Goal: Information Seeking & Learning: Learn about a topic

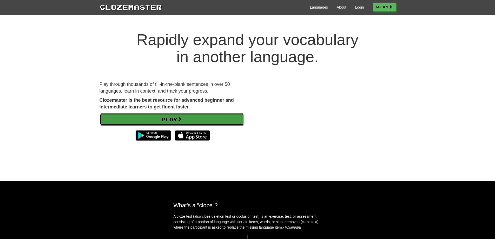
click at [211, 115] on link "Play" at bounding box center [172, 119] width 144 height 12
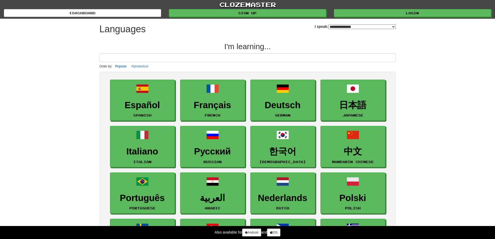
select select "*******"
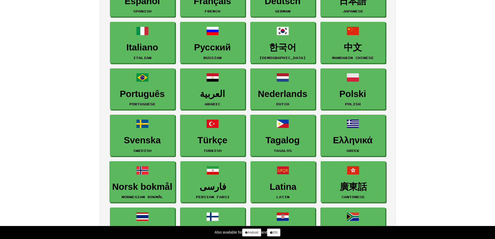
scroll to position [182, 0]
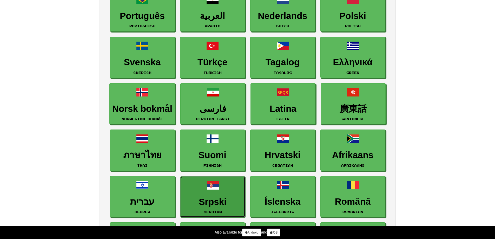
click at [199, 185] on link "Srpski Serbian" at bounding box center [212, 196] width 65 height 41
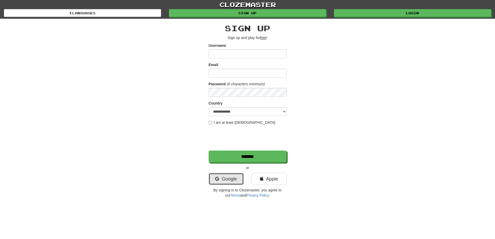
click at [216, 179] on icon at bounding box center [217, 179] width 4 height 5
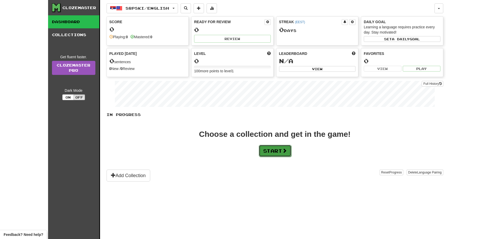
click at [273, 151] on button "Start" at bounding box center [275, 151] width 33 height 12
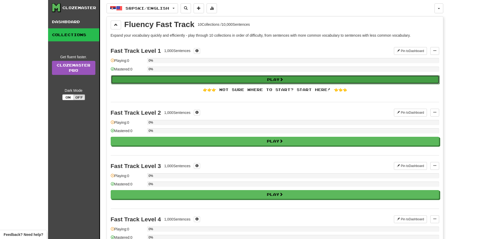
click at [245, 76] on button "Play" at bounding box center [275, 79] width 329 height 9
select select "**"
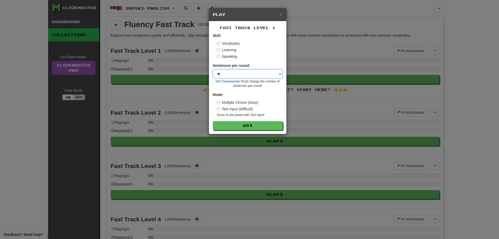
click at [276, 72] on select "* ** ** ** ** ** *** ********" at bounding box center [248, 73] width 70 height 9
click at [258, 125] on button "Go" at bounding box center [248, 125] width 70 height 9
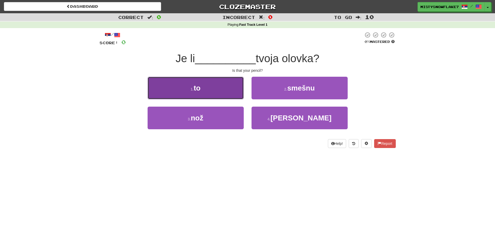
click at [189, 86] on button "1 . to" at bounding box center [196, 88] width 96 height 23
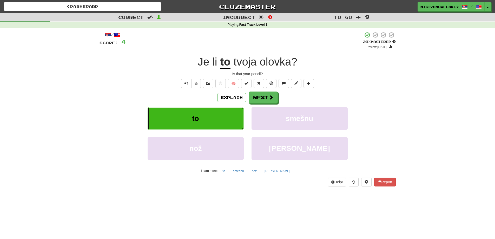
click at [213, 115] on button "to" at bounding box center [196, 118] width 96 height 23
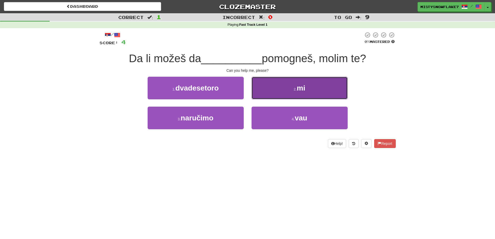
click at [316, 94] on button "2 . mi" at bounding box center [300, 88] width 96 height 23
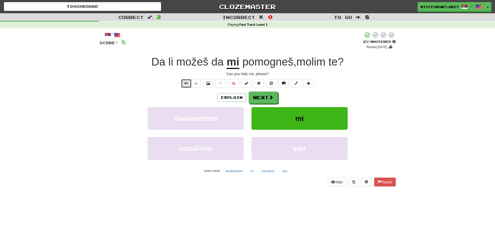
click at [188, 83] on span "Text-to-speech controls" at bounding box center [187, 83] width 4 height 4
click at [269, 99] on span at bounding box center [271, 97] width 5 height 5
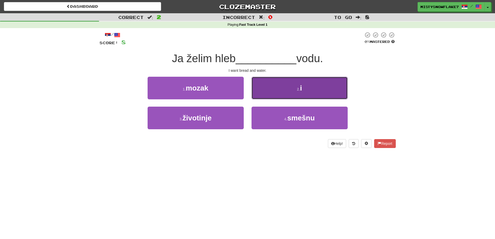
click at [320, 85] on button "2 . i" at bounding box center [300, 88] width 96 height 23
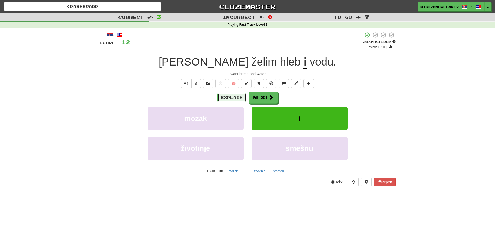
click at [230, 95] on button "Explain" at bounding box center [232, 97] width 29 height 9
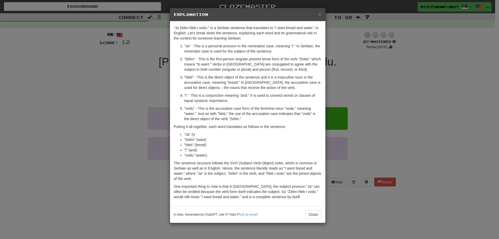
click at [391, 115] on div "× Explanation "Ja želim hleb i vodu." is a Serbian sentence that translates to …" at bounding box center [249, 119] width 499 height 239
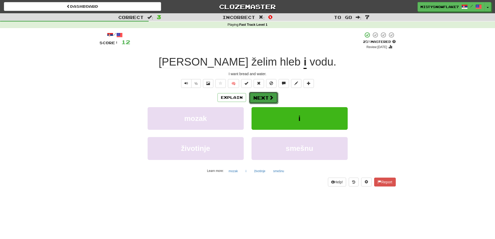
click at [267, 98] on button "Next" at bounding box center [263, 98] width 29 height 12
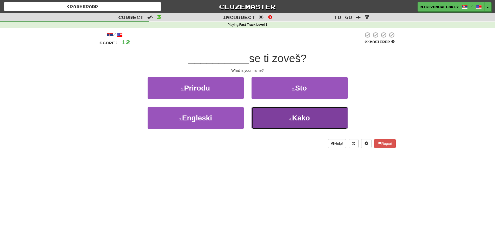
click at [275, 119] on button "4 . Kako" at bounding box center [300, 118] width 96 height 23
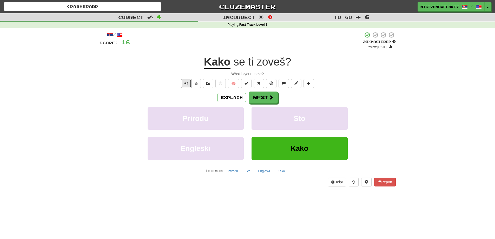
click at [188, 83] on span "Text-to-speech controls" at bounding box center [187, 83] width 4 height 4
click at [274, 100] on button "Next" at bounding box center [263, 98] width 29 height 12
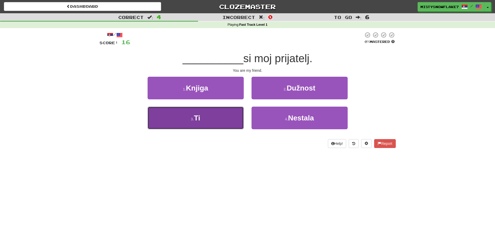
click at [207, 114] on button "3 . Ti" at bounding box center [196, 118] width 96 height 23
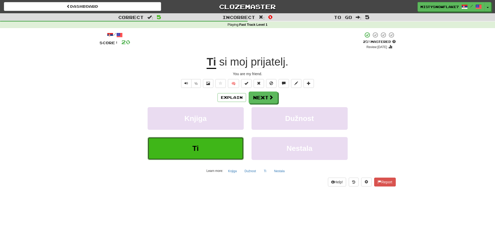
click at [201, 144] on button "Ti" at bounding box center [196, 148] width 96 height 23
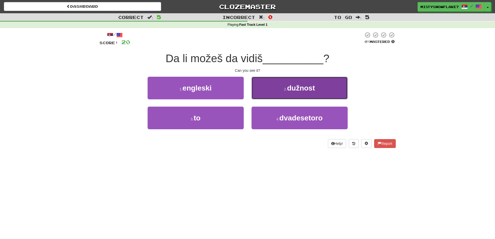
click at [288, 94] on button "2 . dužnost" at bounding box center [300, 88] width 96 height 23
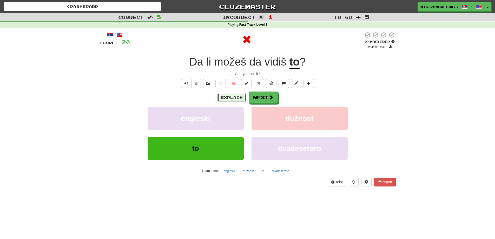
click at [241, 98] on button "Explain" at bounding box center [232, 97] width 29 height 9
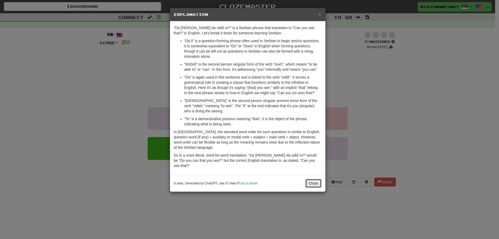
drag, startPoint x: 310, startPoint y: 171, endPoint x: 300, endPoint y: 144, distance: 28.9
click at [300, 144] on div "× Explanation "Da [PERSON_NAME] da vidiš to?" is a Serbian phrase that translat…" at bounding box center [248, 100] width 156 height 184
click at [392, 119] on div "× Explanation "Da [PERSON_NAME] da vidiš to?" is a Serbian phrase that translat…" at bounding box center [249, 119] width 499 height 239
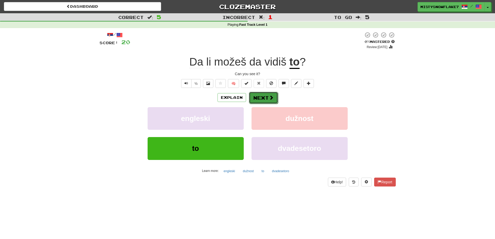
click at [266, 99] on button "Next" at bounding box center [263, 98] width 29 height 12
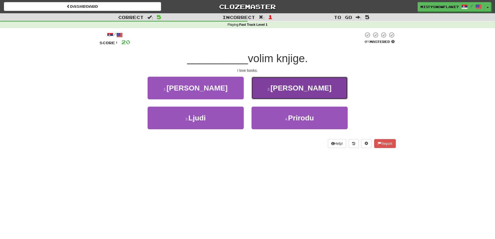
click at [274, 88] on button "2 . Ja" at bounding box center [300, 88] width 96 height 23
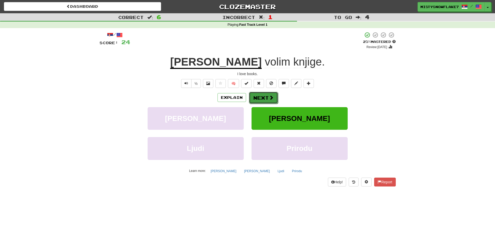
click at [268, 94] on button "Next" at bounding box center [263, 98] width 29 height 12
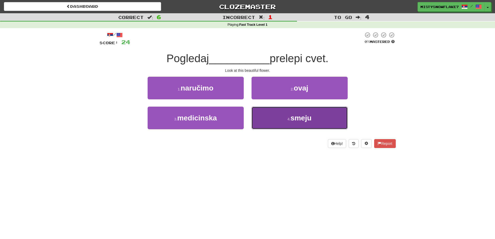
click at [290, 114] on button "4 . smeju" at bounding box center [300, 118] width 96 height 23
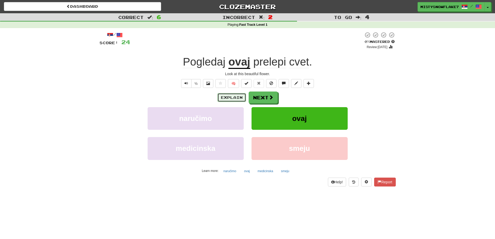
click at [241, 94] on button "Explain" at bounding box center [232, 97] width 29 height 9
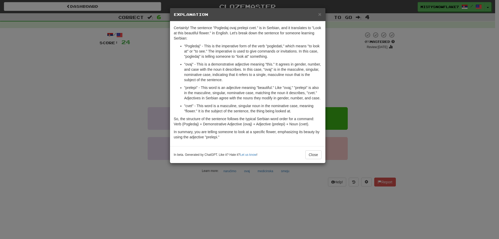
click at [413, 87] on div "× Explanation Certainly! The sentence "Pogledaj ovaj prelepi cvet." is in Serbi…" at bounding box center [249, 119] width 499 height 239
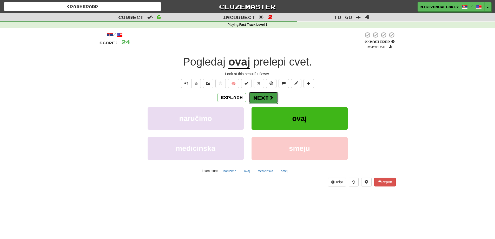
click at [270, 99] on span at bounding box center [271, 97] width 5 height 5
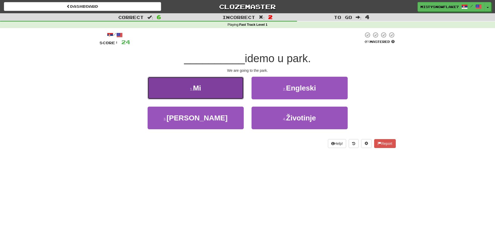
click at [235, 93] on button "1 . Mi" at bounding box center [196, 88] width 96 height 23
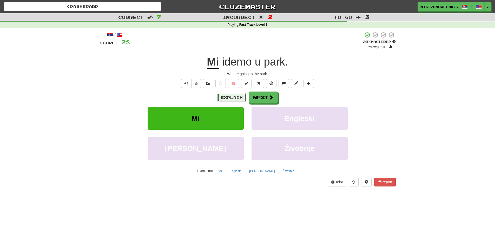
click at [222, 98] on button "Explain" at bounding box center [232, 97] width 29 height 9
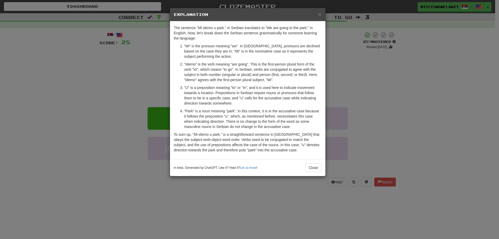
click at [420, 124] on div "× Explanation The sentence "Mi idemo u park." in Serbian translates to "We are …" at bounding box center [249, 119] width 499 height 239
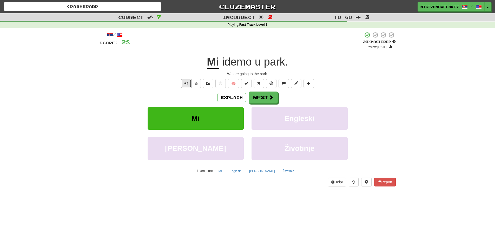
click at [188, 84] on span "Text-to-speech controls" at bounding box center [187, 83] width 4 height 4
click at [268, 99] on button "Next" at bounding box center [263, 98] width 29 height 12
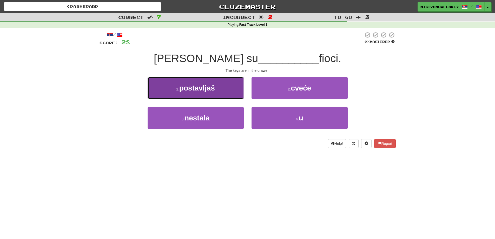
click at [217, 89] on button "1 . postavljaš" at bounding box center [196, 88] width 96 height 23
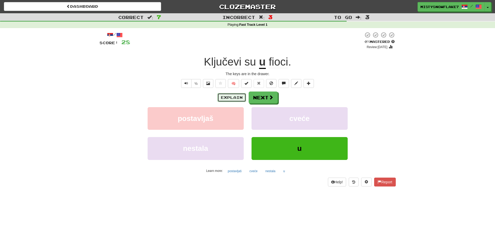
click at [234, 98] on button "Explain" at bounding box center [232, 97] width 29 height 9
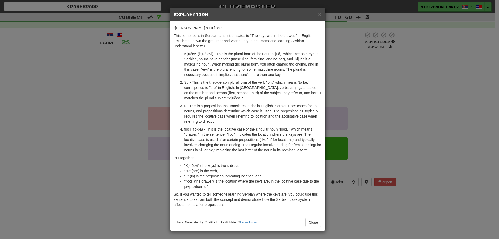
click at [436, 120] on div "× Explanation "Ključevi su u fioci." This sentence is in Serbian, and it transl…" at bounding box center [249, 119] width 499 height 239
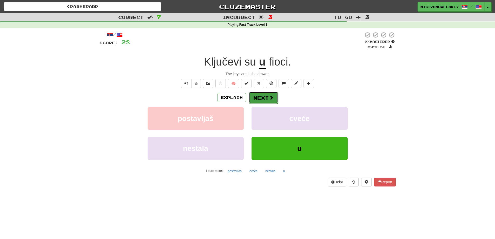
click at [267, 94] on button "Next" at bounding box center [263, 98] width 29 height 12
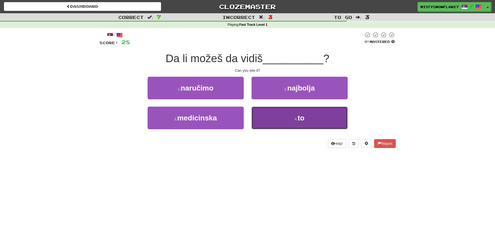
click at [308, 115] on button "4 . to" at bounding box center [300, 118] width 96 height 23
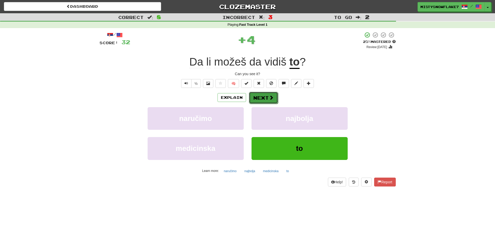
click at [262, 94] on button "Next" at bounding box center [263, 98] width 29 height 12
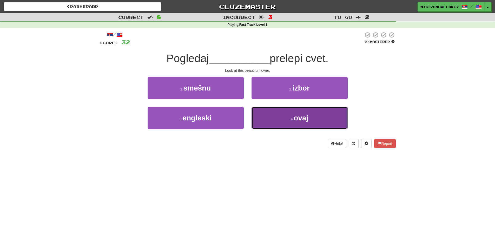
click at [323, 117] on button "4 . ovaj" at bounding box center [300, 118] width 96 height 23
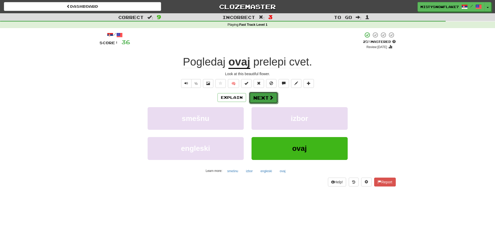
click at [274, 94] on button "Next" at bounding box center [263, 98] width 29 height 12
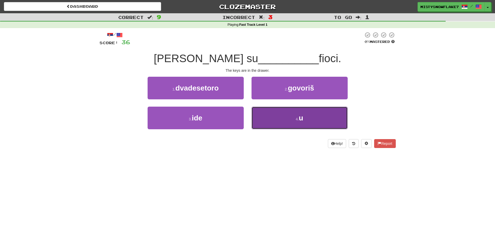
click at [302, 114] on span "u" at bounding box center [301, 118] width 4 height 8
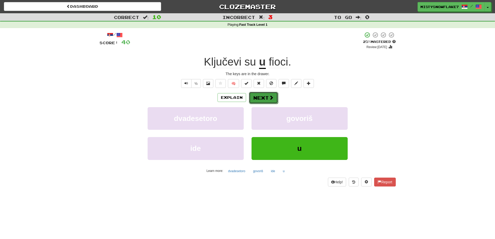
click at [267, 99] on button "Next" at bounding box center [263, 98] width 29 height 12
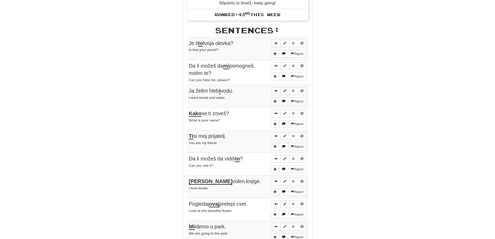
scroll to position [286, 0]
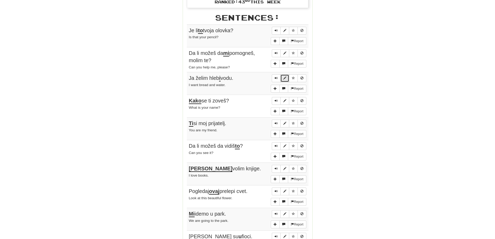
click at [283, 77] on span "Sentence controls" at bounding box center [284, 77] width 3 height 3
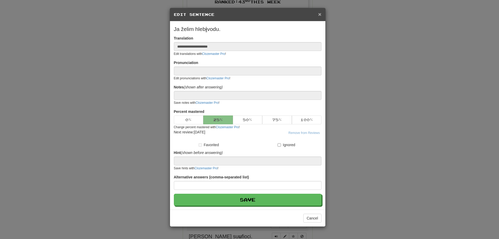
click at [320, 14] on span "×" at bounding box center [319, 14] width 3 height 6
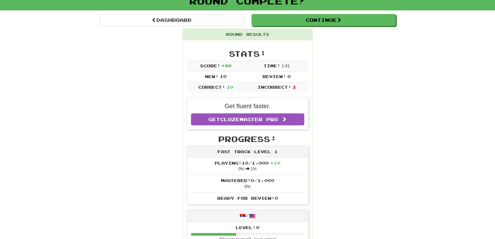
scroll to position [0, 0]
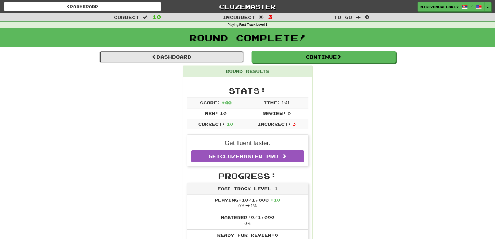
click at [149, 58] on link "Dashboard" at bounding box center [172, 57] width 144 height 12
